Goal: Task Accomplishment & Management: Manage account settings

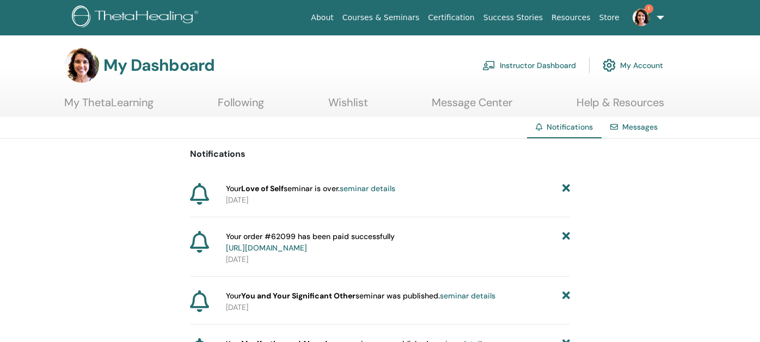
click at [529, 65] on link "Instructor Dashboard" at bounding box center [529, 65] width 94 height 24
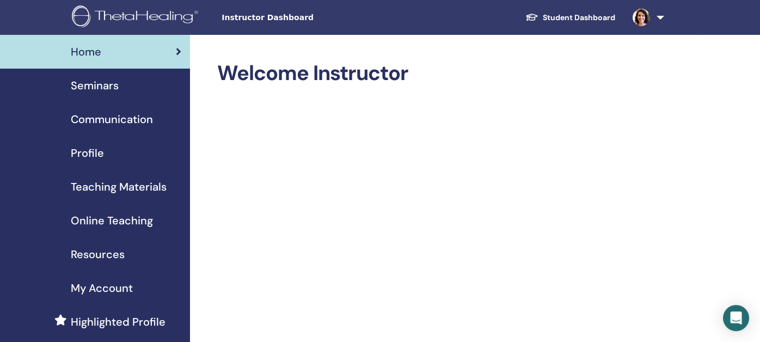
click at [94, 88] on span "Seminars" at bounding box center [95, 85] width 48 height 16
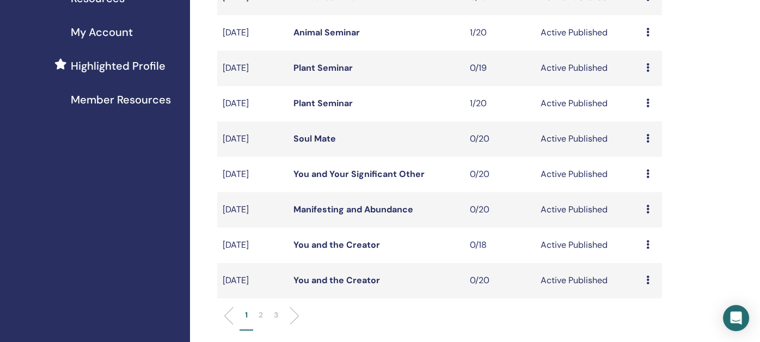
scroll to position [272, 0]
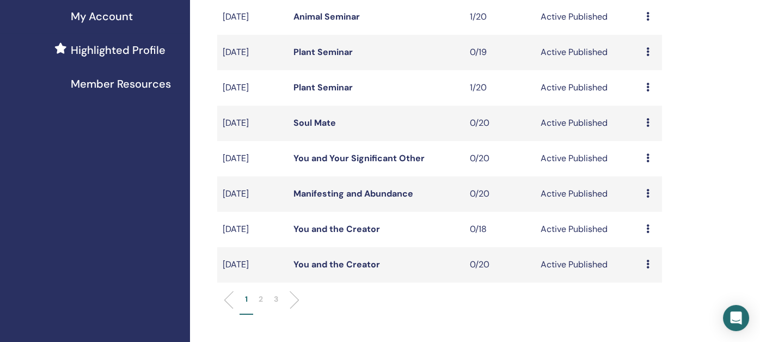
click at [648, 230] on icon at bounding box center [647, 228] width 3 height 9
click at [633, 287] on p "Cancel" at bounding box center [647, 288] width 41 height 13
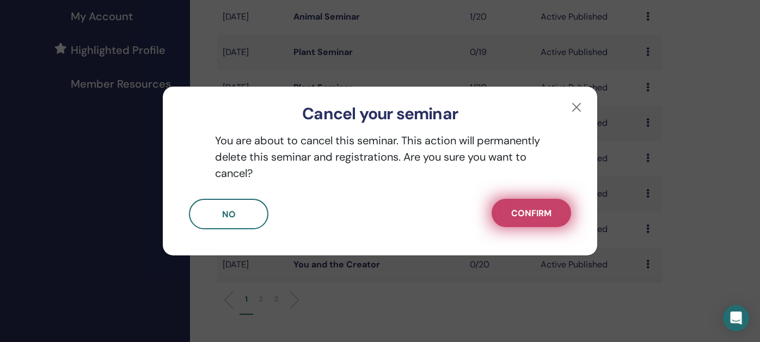
click at [516, 214] on span "Confirm" at bounding box center [531, 212] width 40 height 11
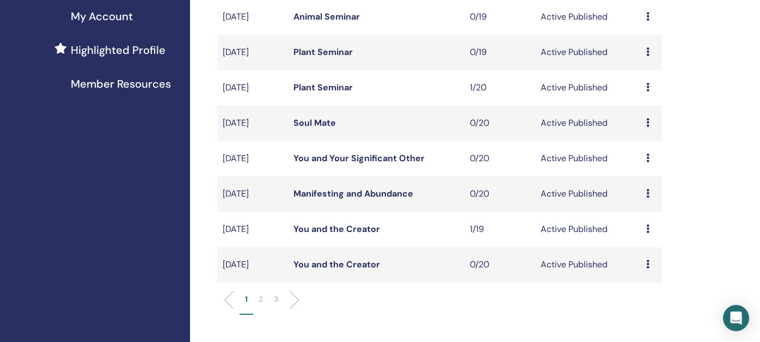
click at [647, 268] on icon at bounding box center [647, 264] width 3 height 9
click at [633, 326] on p "Cancel" at bounding box center [646, 326] width 41 height 13
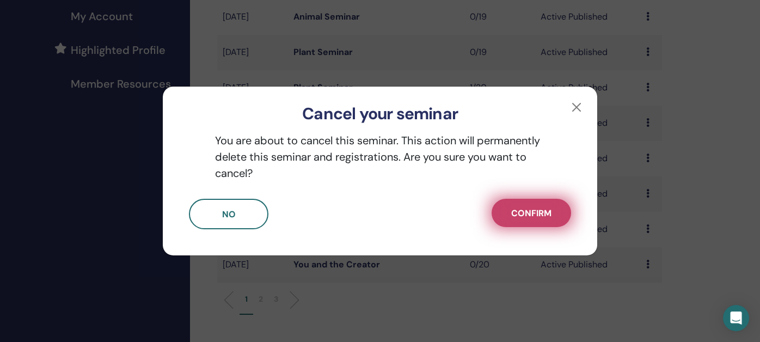
click at [504, 214] on button "Confirm" at bounding box center [531, 213] width 79 height 28
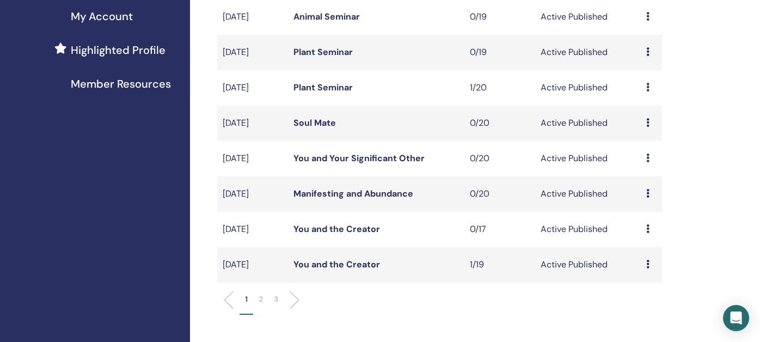
click at [259, 299] on p "2" at bounding box center [261, 298] width 4 height 11
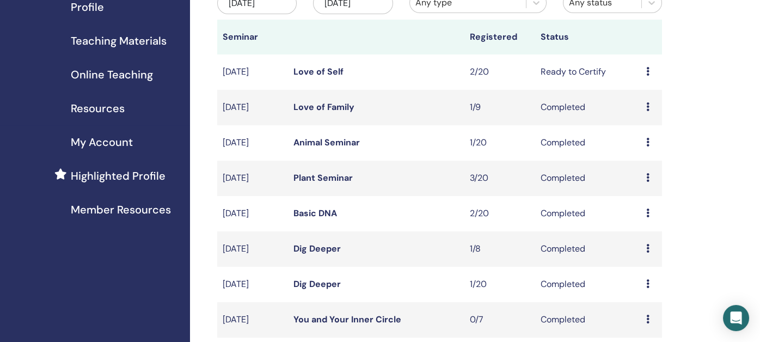
scroll to position [54, 0]
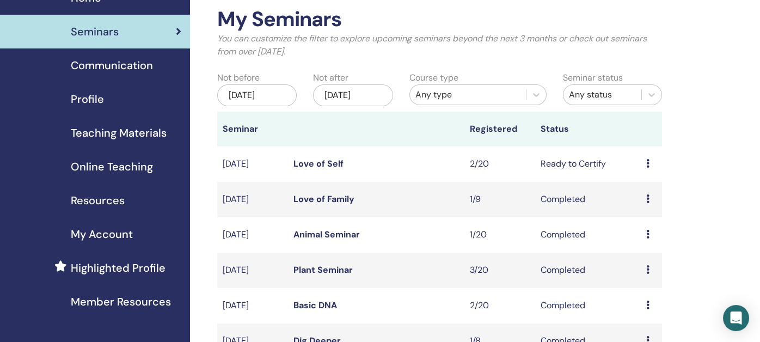
click at [77, 96] on span "Profile" at bounding box center [87, 99] width 33 height 16
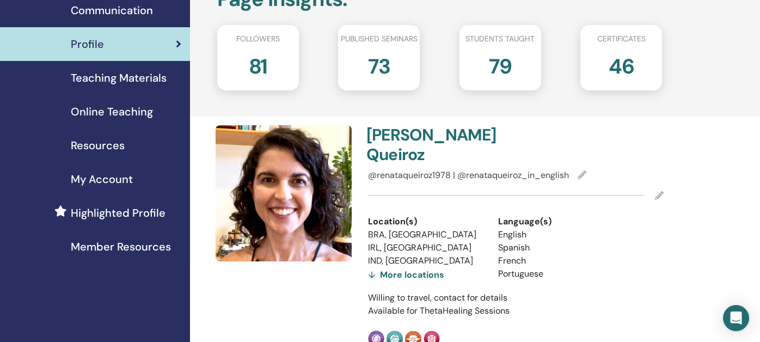
scroll to position [54, 0]
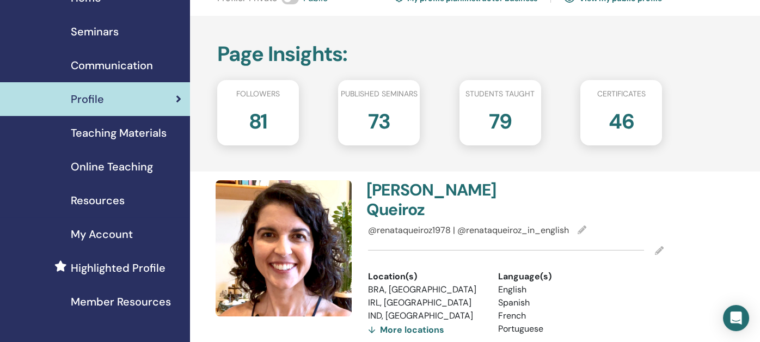
click at [252, 113] on h2 "81" at bounding box center [258, 119] width 19 height 30
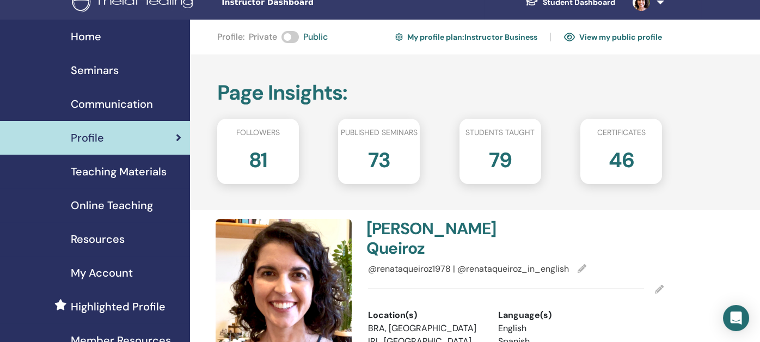
scroll to position [0, 0]
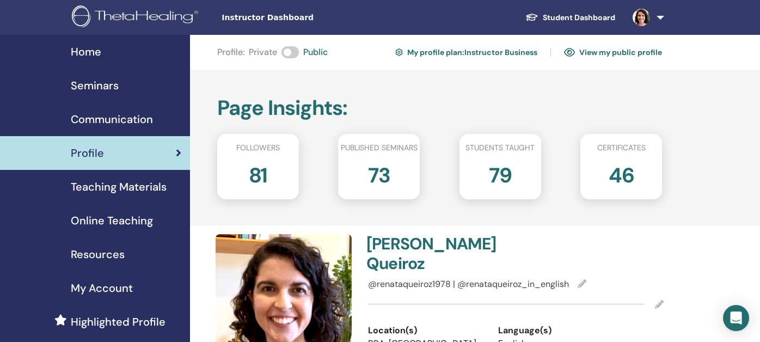
click at [100, 86] on span "Seminars" at bounding box center [95, 85] width 48 height 16
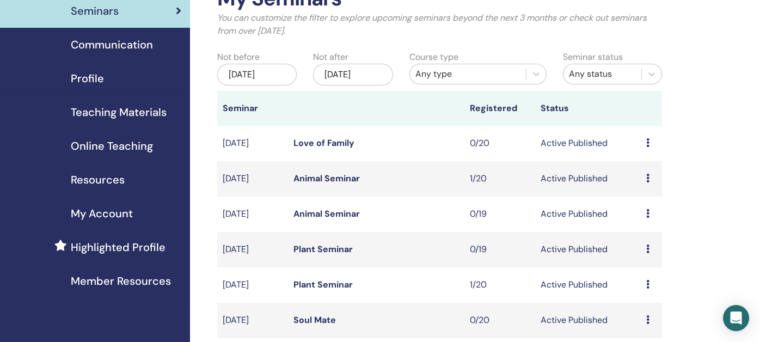
scroll to position [109, 0]
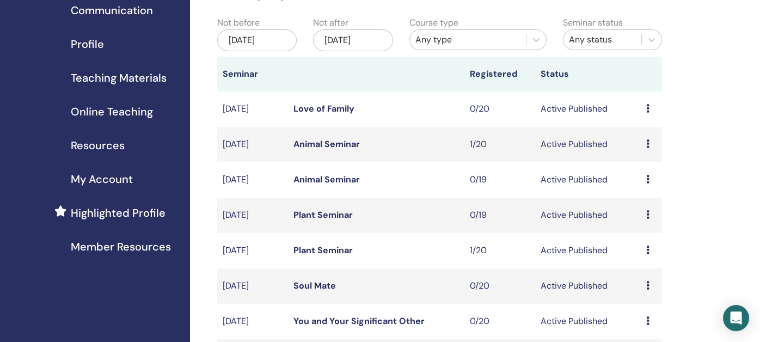
click at [326, 251] on link "Plant Seminar" at bounding box center [322, 249] width 59 height 11
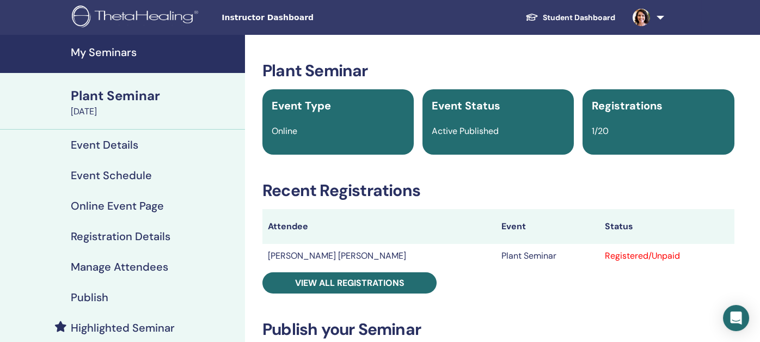
click at [95, 296] on h4 "Publish" at bounding box center [90, 297] width 38 height 13
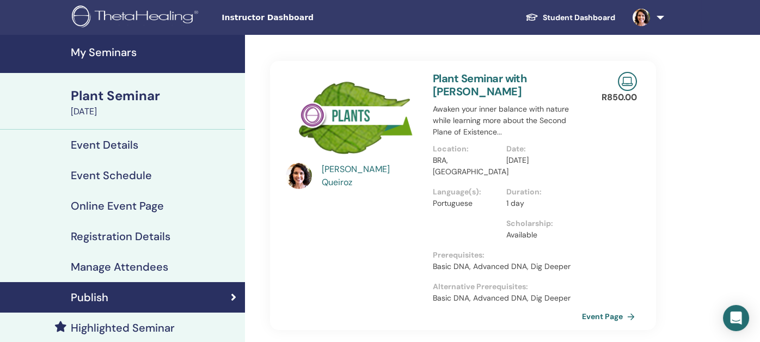
click at [622, 308] on link "Event Page" at bounding box center [610, 316] width 57 height 16
